Goal: Information Seeking & Learning: Learn about a topic

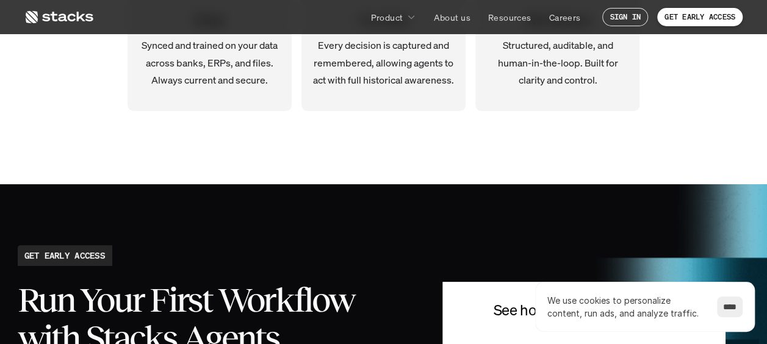
scroll to position [2501, 0]
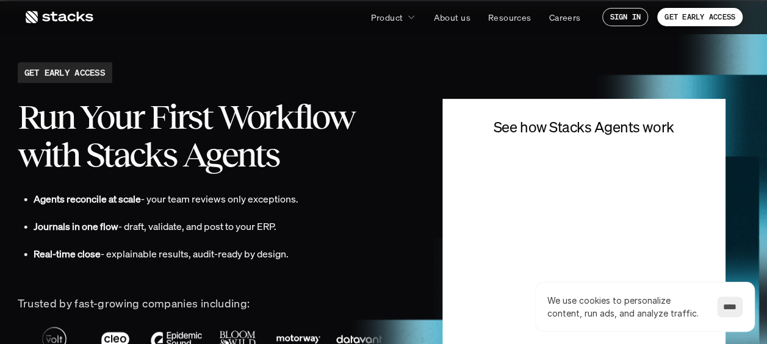
click at [730, 312] on input "****" at bounding box center [730, 306] width 26 height 21
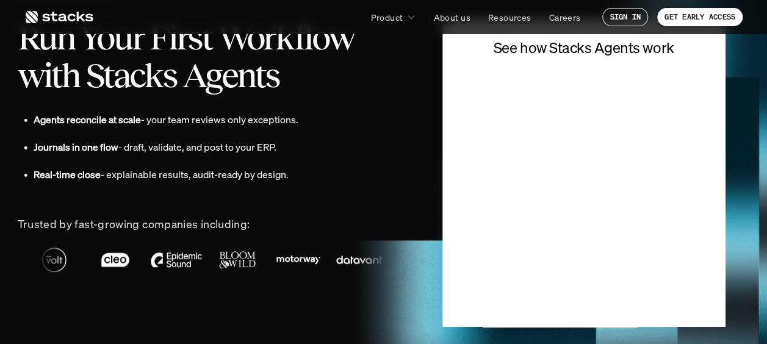
scroll to position [2562, 0]
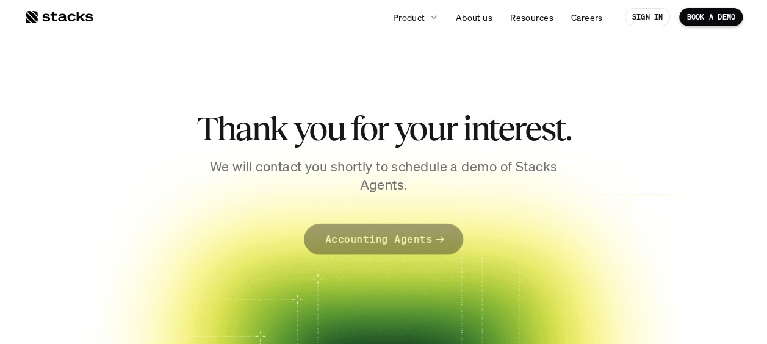
click at [434, 248] on link "Accounting Agents" at bounding box center [383, 239] width 159 height 30
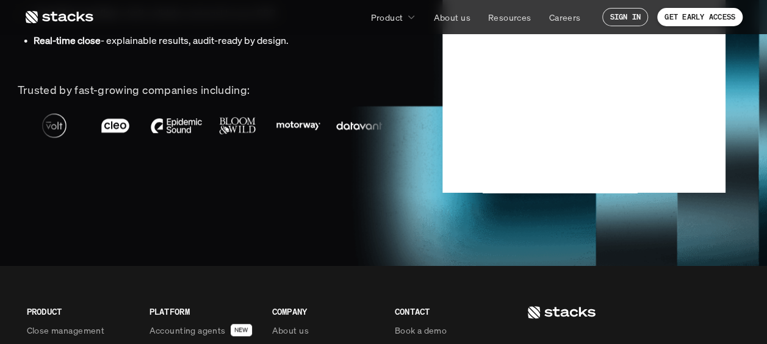
scroll to position [2867, 0]
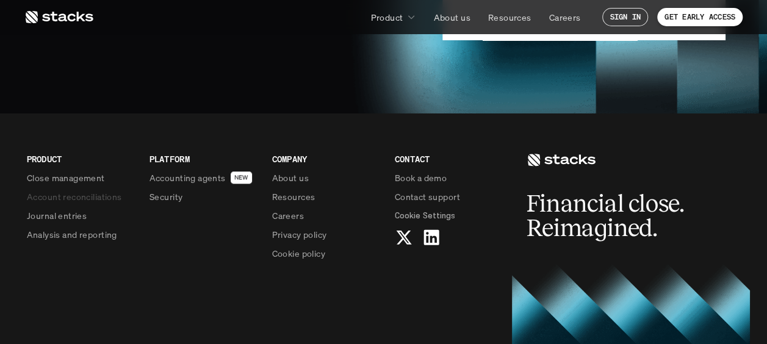
click at [93, 193] on p "Account reconciliations" at bounding box center [74, 196] width 95 height 13
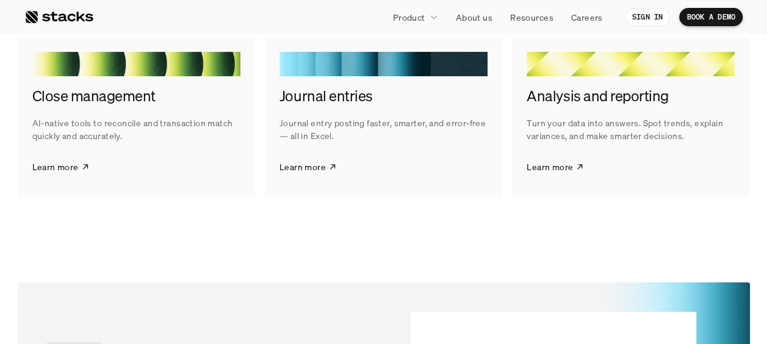
scroll to position [2318, 0]
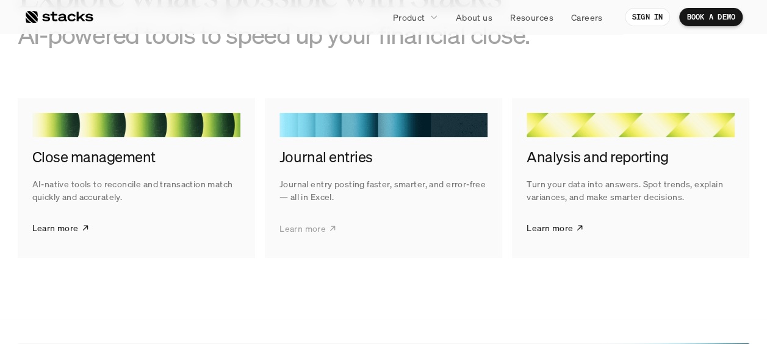
click at [320, 231] on p "Learn more" at bounding box center [302, 227] width 46 height 13
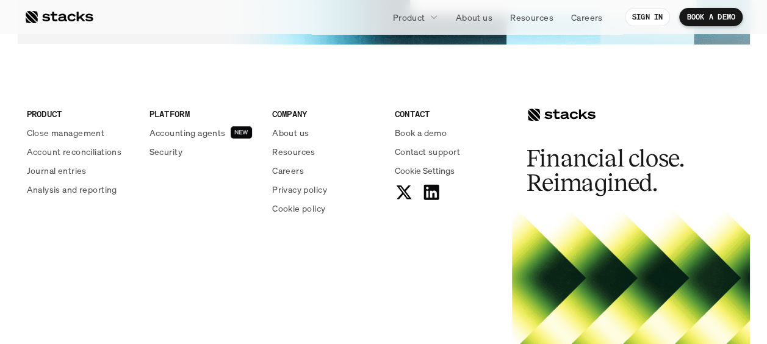
scroll to position [2623, 0]
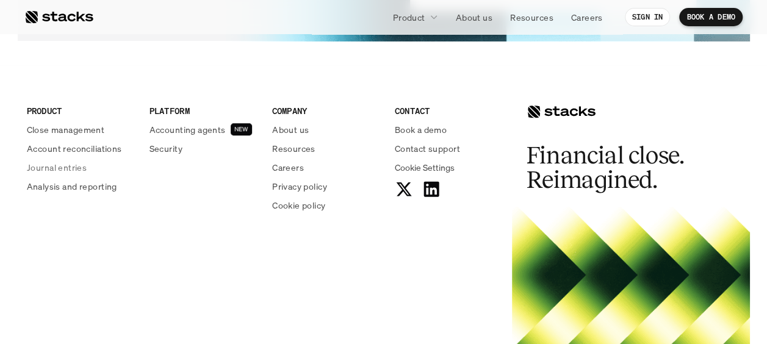
click at [95, 152] on p "Account reconciliations" at bounding box center [74, 148] width 95 height 13
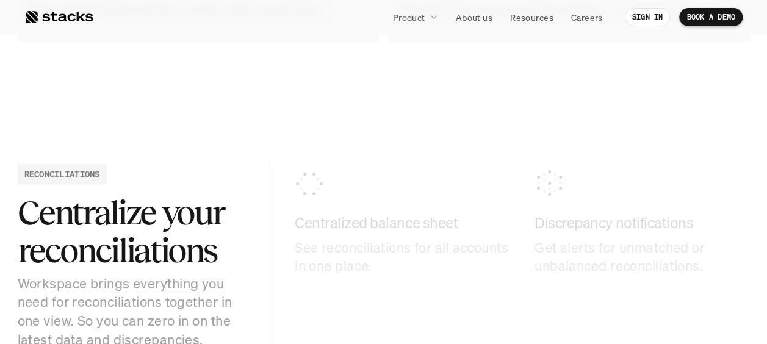
scroll to position [1220, 0]
